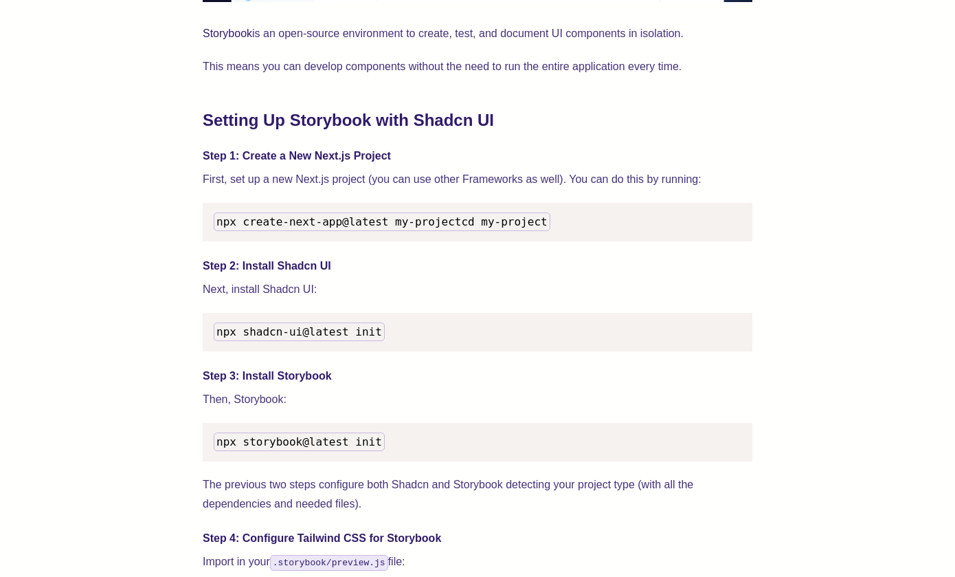
scroll to position [1258, 0]
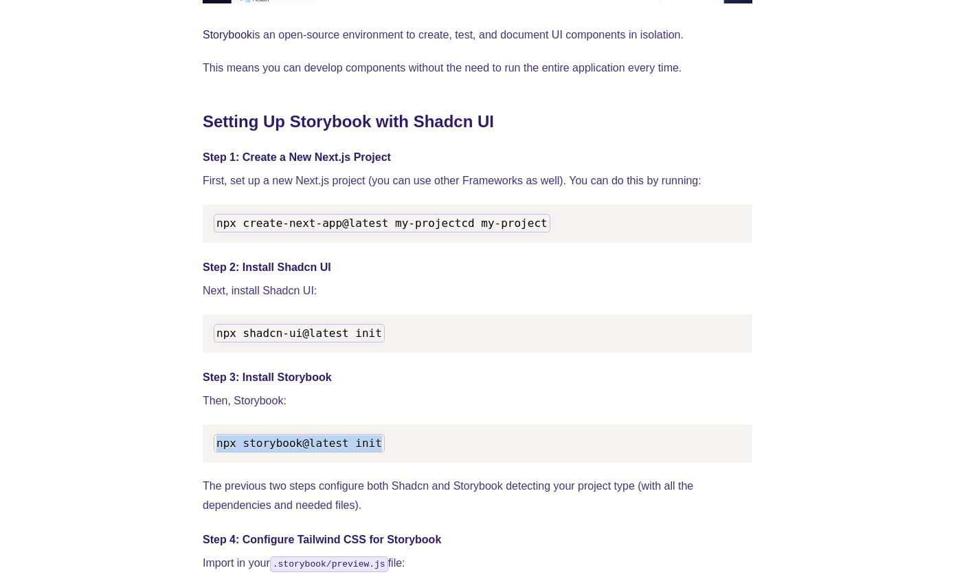
drag, startPoint x: 218, startPoint y: 460, endPoint x: 379, endPoint y: 460, distance: 161.5
click at [379, 449] on span "npx storybook@latest init" at bounding box center [299, 442] width 166 height 13
copy span "npx storybook@latest init"
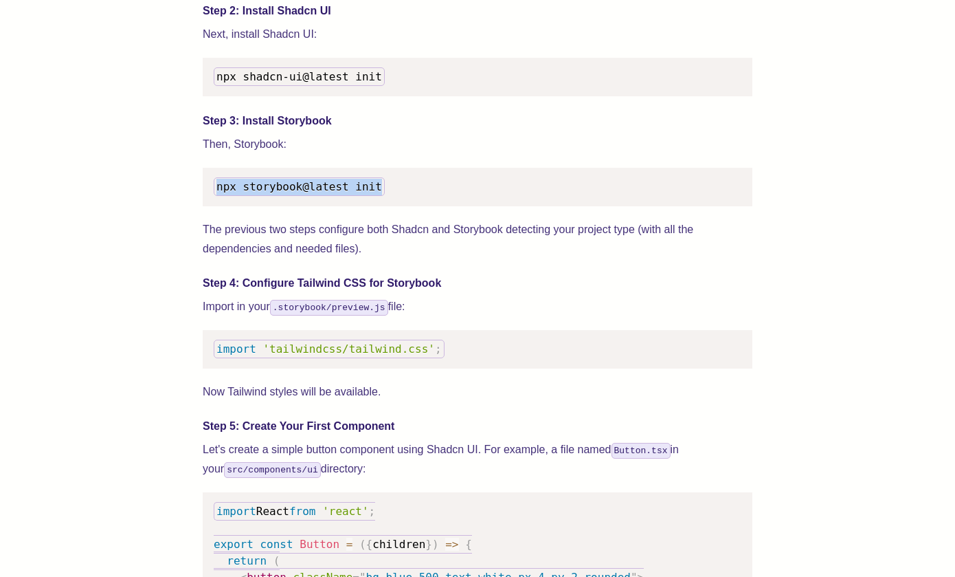
scroll to position [1516, 0]
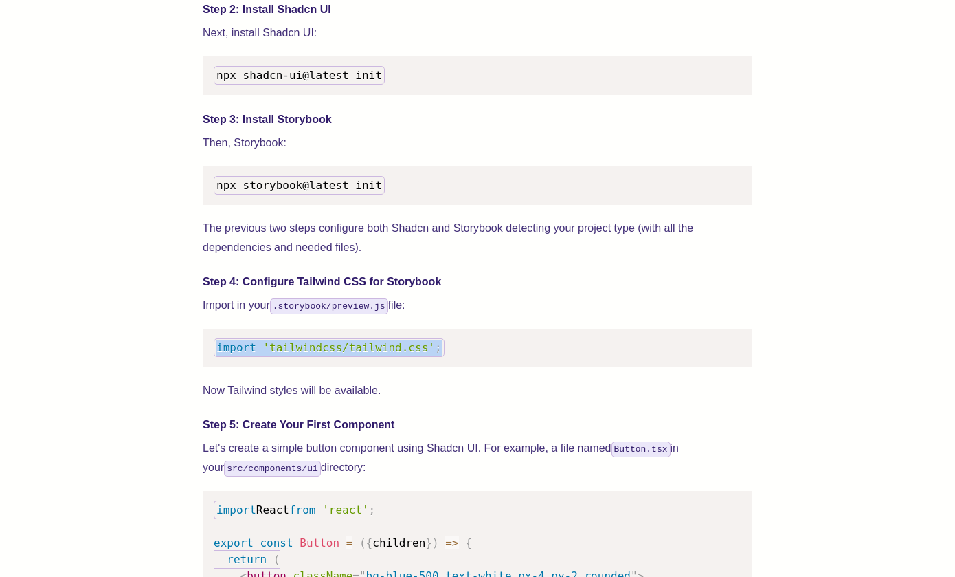
drag, startPoint x: 450, startPoint y: 370, endPoint x: 214, endPoint y: 366, distance: 235.7
click at [214, 366] on pre "import 'tailwindcss/tailwind.css' ;" at bounding box center [478, 347] width 550 height 38
copy code "import 'tailwindcss/tailwind.css' ;"
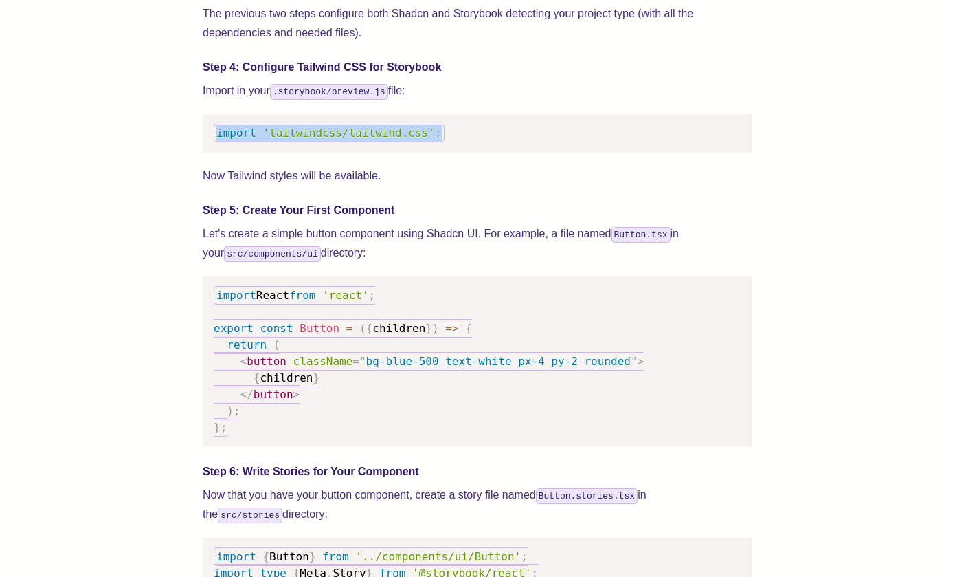
scroll to position [1742, 0]
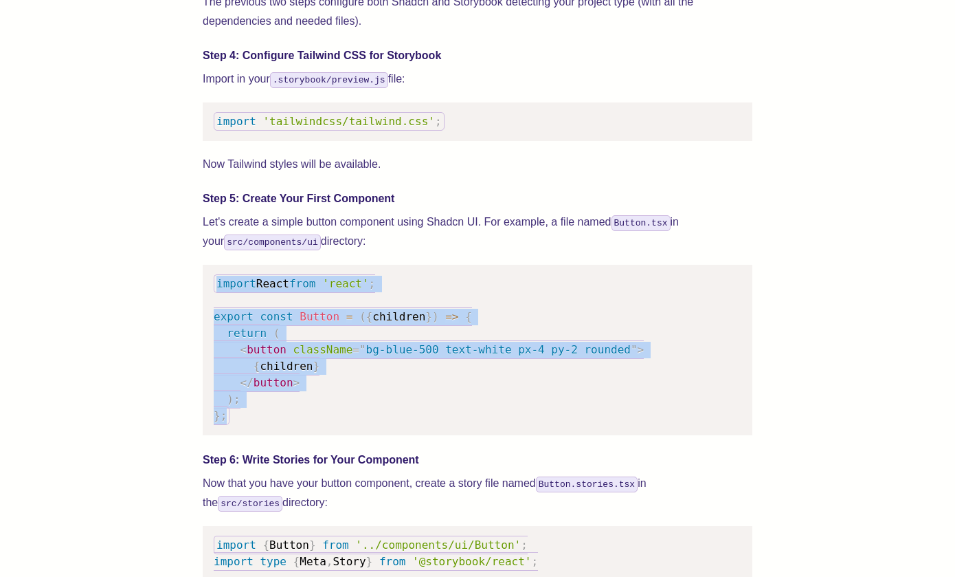
drag, startPoint x: 254, startPoint y: 436, endPoint x: 197, endPoint y: 295, distance: 152.0
click at [197, 295] on div "We wrote this guide to show you how to set up both Shadcn UI and Storybook to c…" at bounding box center [477, 509] width 845 height 3474
copy code "import React from 'react' ; export const Button = ( { children } ) => { return …"
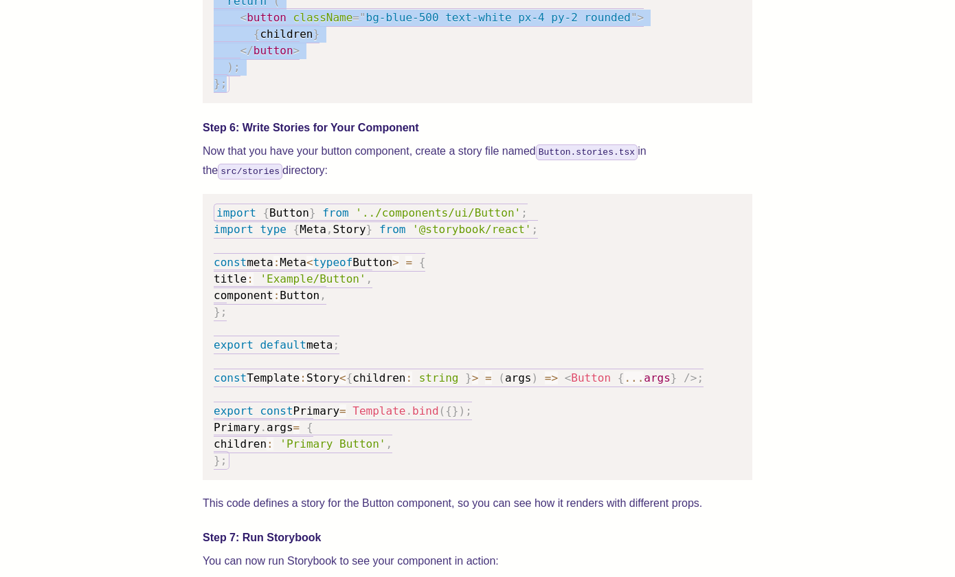
scroll to position [2079, 0]
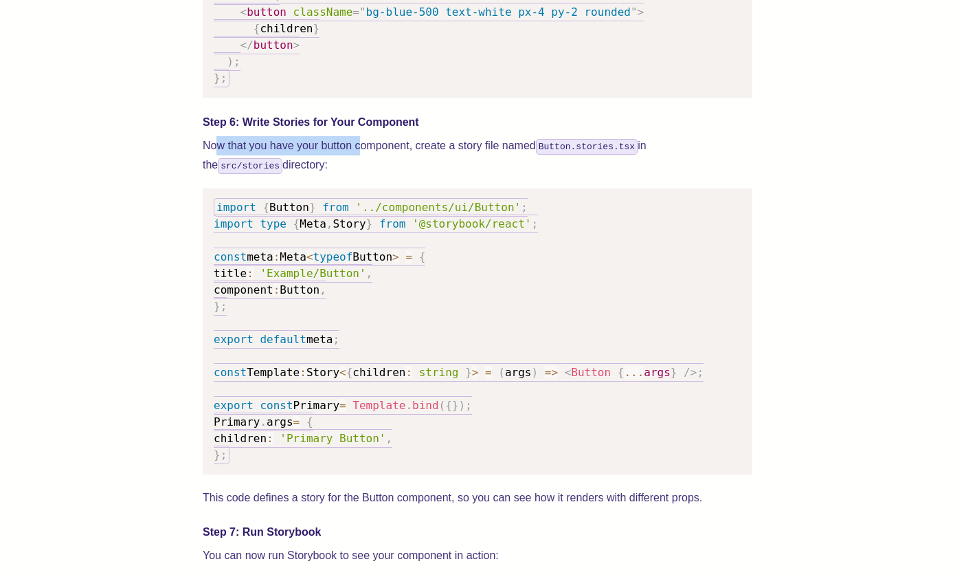
drag, startPoint x: 216, startPoint y: 162, endPoint x: 358, endPoint y: 167, distance: 142.3
click at [358, 167] on p "Now that you have your button component, create a story file named Button.stori…" at bounding box center [478, 155] width 550 height 38
click at [445, 157] on p "Now that you have your button component, create a story file named Button.stori…" at bounding box center [478, 155] width 550 height 38
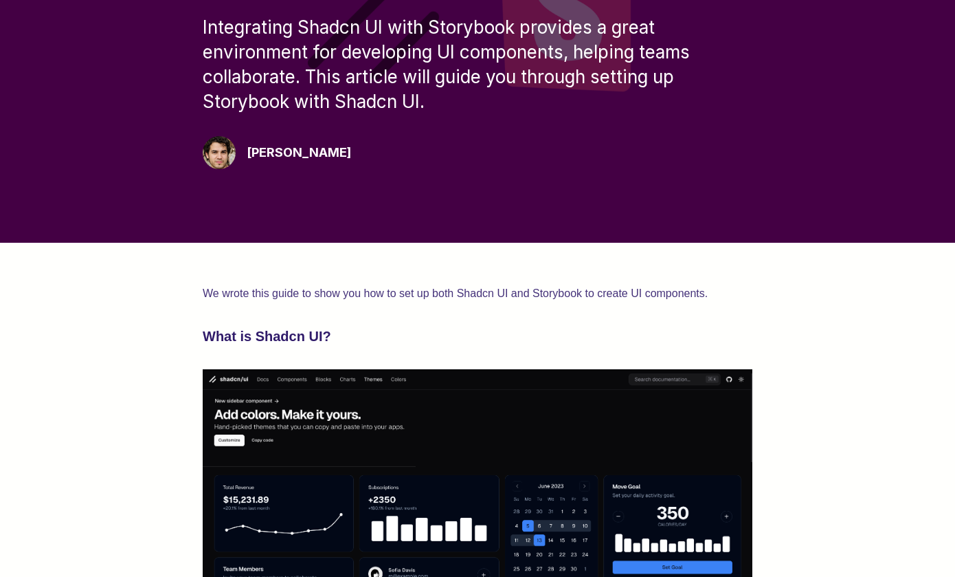
scroll to position [0, 0]
